Goal: Information Seeking & Learning: Learn about a topic

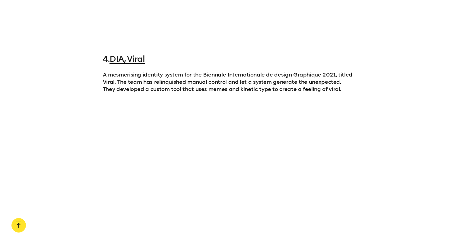
scroll to position [1085, 0]
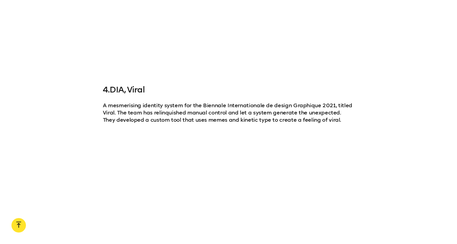
click at [136, 89] on link "DIA, Viral" at bounding box center [126, 90] width 35 height 10
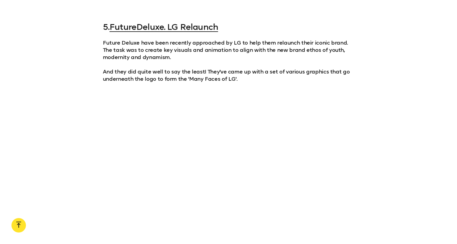
scroll to position [1357, 0]
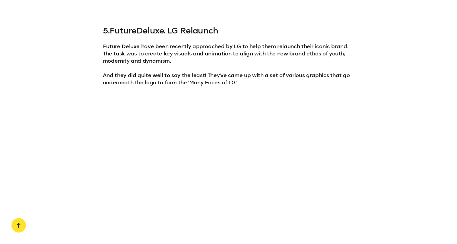
click at [171, 27] on link "FutureDeluxe. LG Relaunch" at bounding box center [163, 31] width 109 height 10
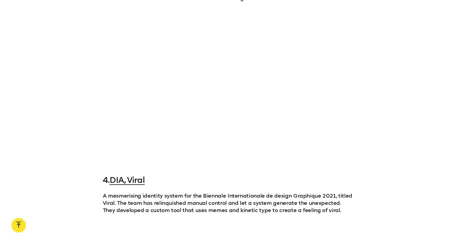
scroll to position [844, 0]
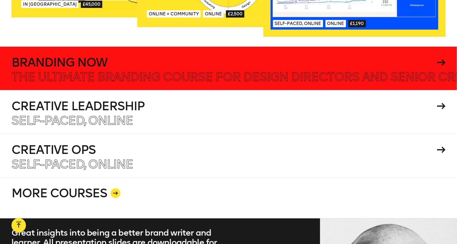
scroll to position [1068, 0]
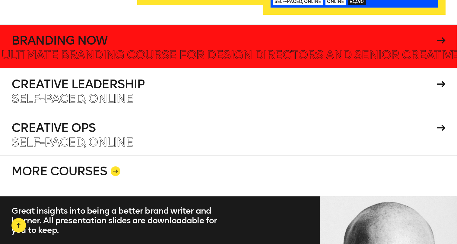
click at [112, 34] on h4 "Branding Now" at bounding box center [222, 40] width 423 height 12
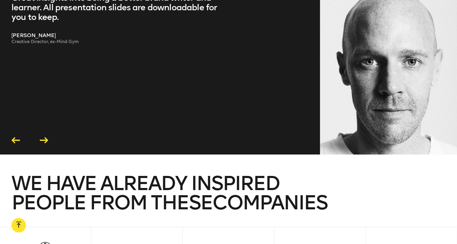
scroll to position [1279, 0]
